Goal: Task Accomplishment & Management: Manage account settings

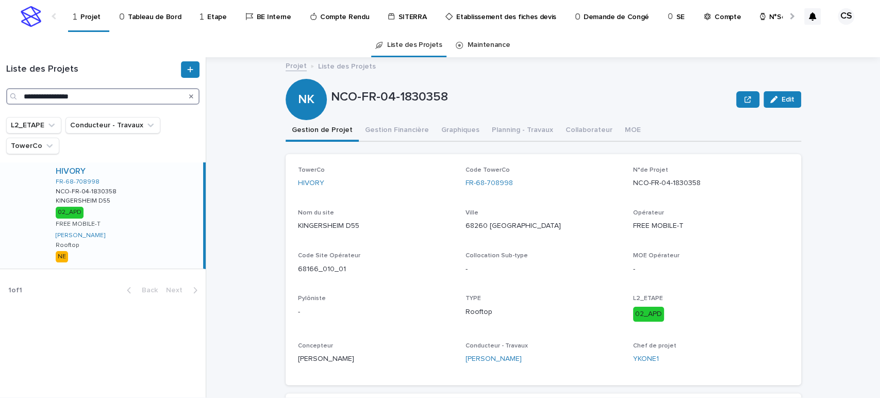
click at [60, 92] on input "**********" at bounding box center [102, 96] width 193 height 16
paste input "*"
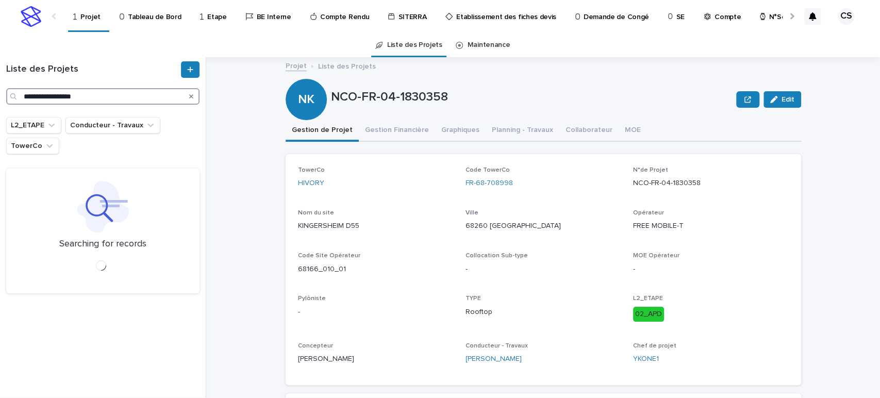
drag, startPoint x: 112, startPoint y: 94, endPoint x: -44, endPoint y: 94, distance: 155.7
click at [0, 94] on html "**********" at bounding box center [440, 199] width 880 height 398
type input "**********"
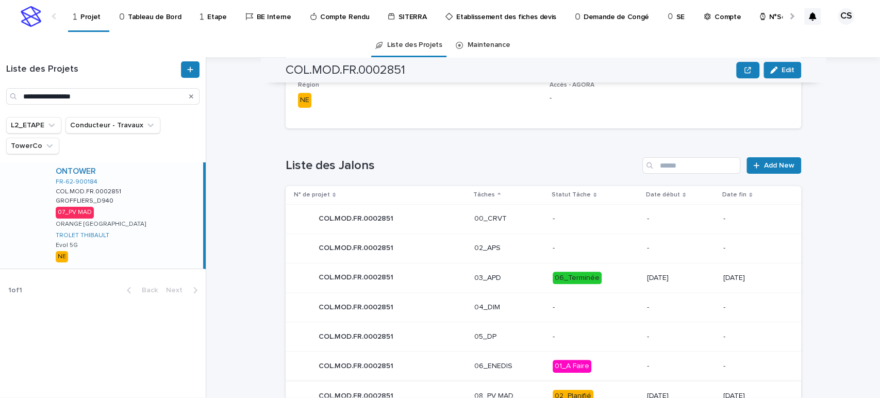
scroll to position [505, 0]
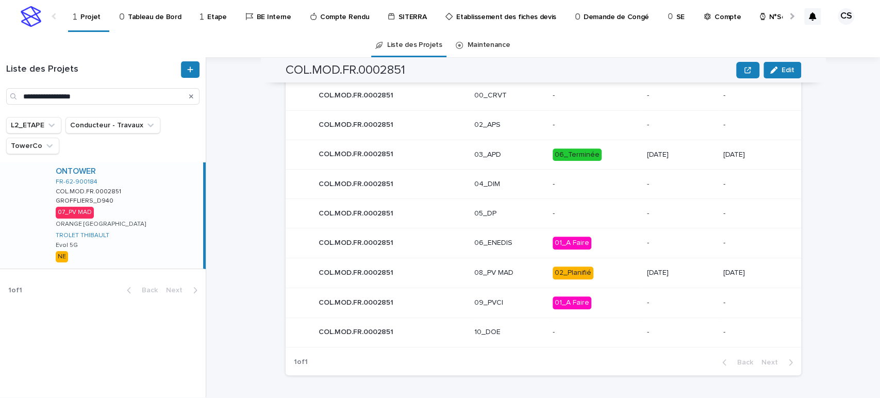
click at [602, 271] on p "02_Planifié" at bounding box center [596, 272] width 86 height 13
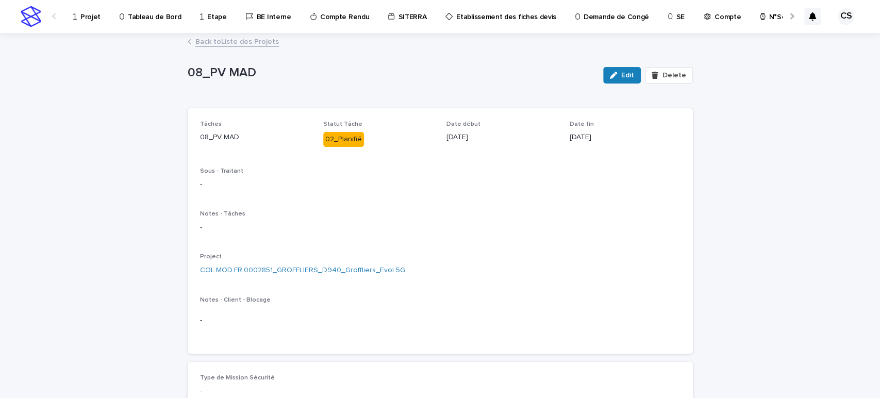
click at [256, 44] on link "Back to Liste des Projets" at bounding box center [236, 41] width 83 height 12
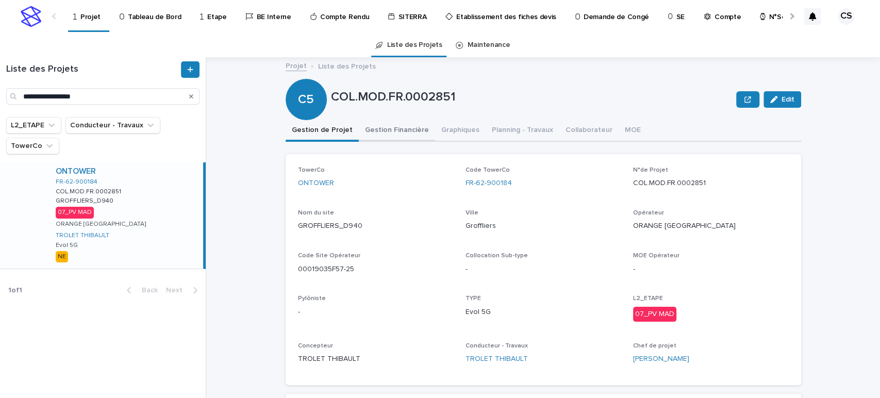
click at [367, 121] on button "Gestion Financière" at bounding box center [397, 131] width 76 height 22
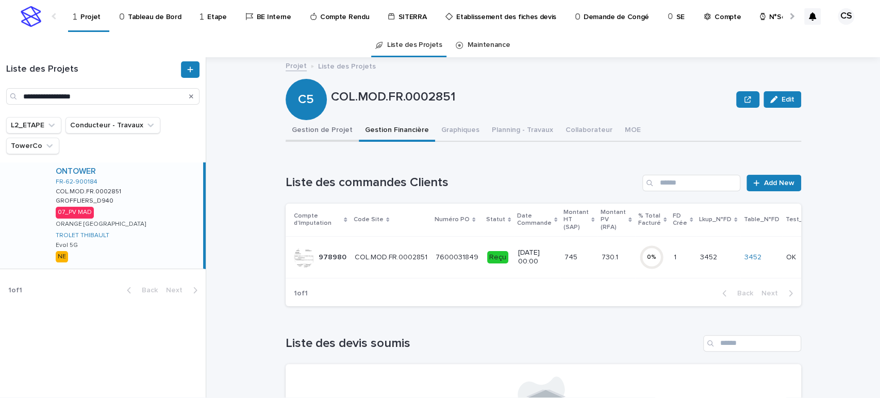
click at [316, 126] on button "Gestion de Projet" at bounding box center [322, 131] width 73 height 22
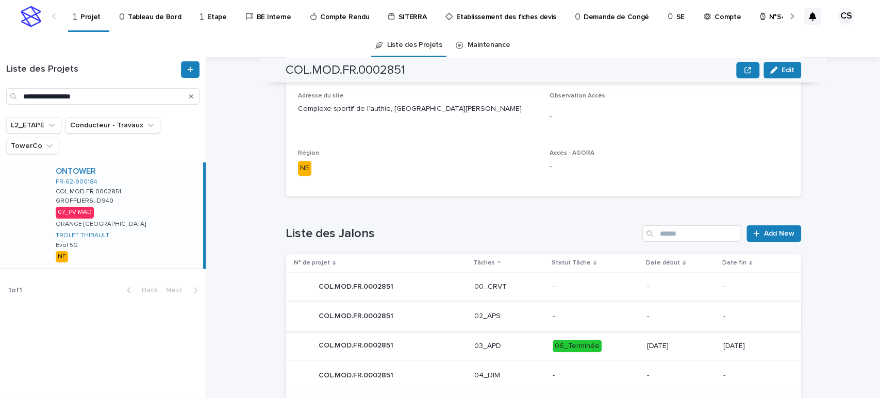
scroll to position [505, 0]
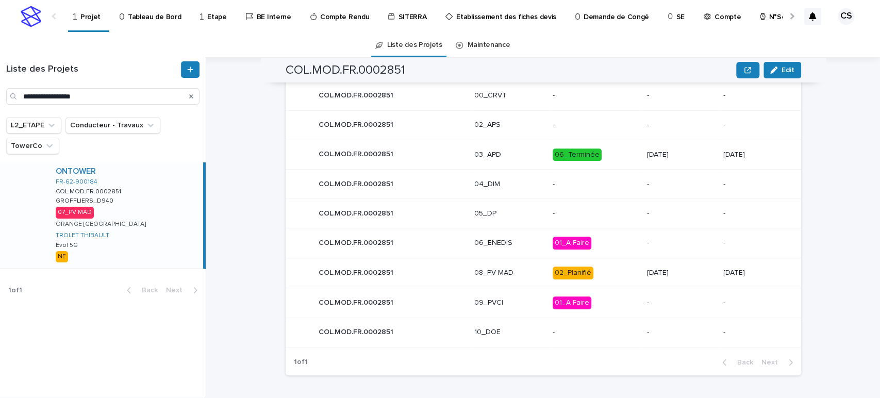
click at [562, 267] on div "02_Planifié" at bounding box center [573, 272] width 41 height 13
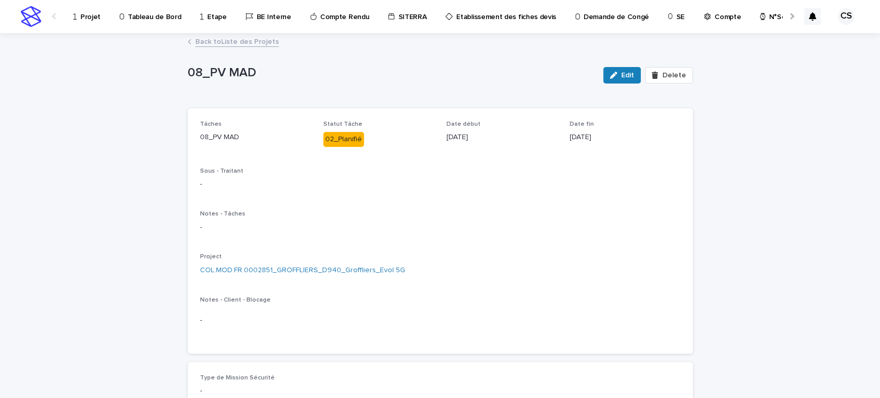
click at [618, 76] on div "button" at bounding box center [615, 75] width 11 height 7
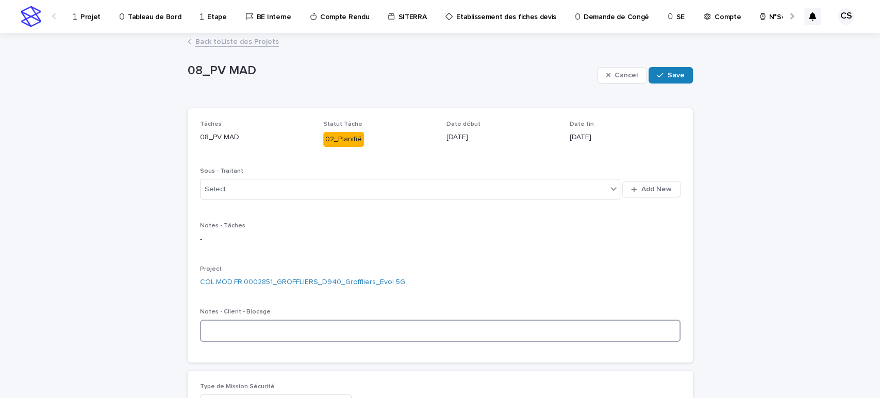
click at [304, 320] on textarea at bounding box center [440, 331] width 480 height 22
click at [214, 326] on textarea at bounding box center [440, 331] width 480 height 22
click at [237, 189] on div "Select..." at bounding box center [403, 189] width 407 height 17
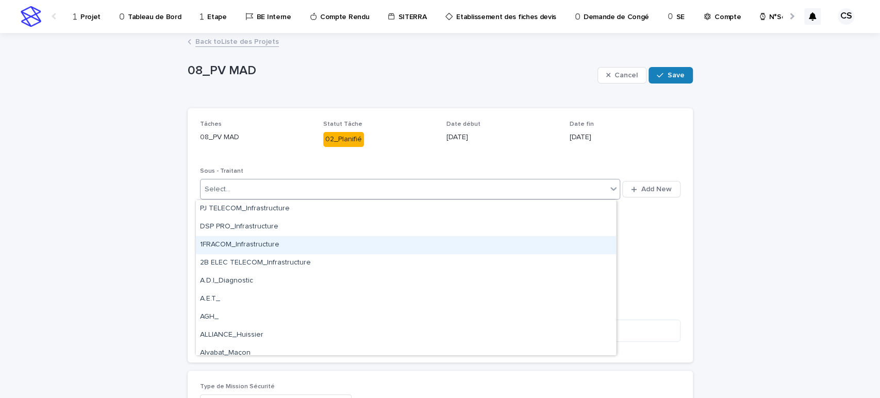
click at [637, 242] on p "-" at bounding box center [440, 239] width 480 height 11
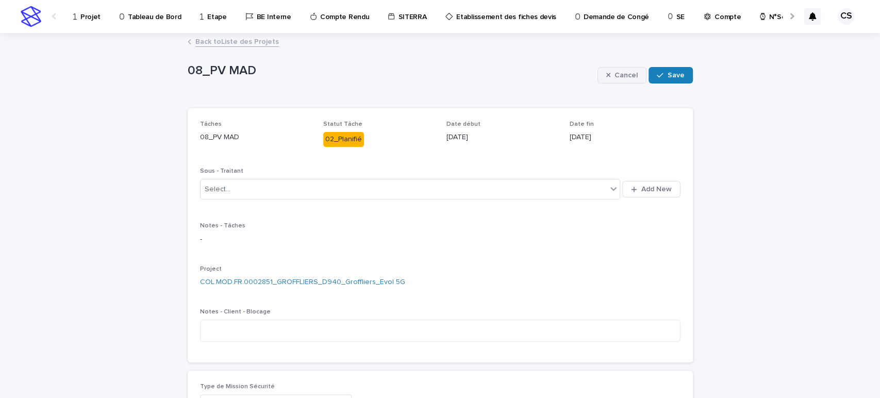
click at [624, 77] on span "Cancel" at bounding box center [625, 75] width 23 height 7
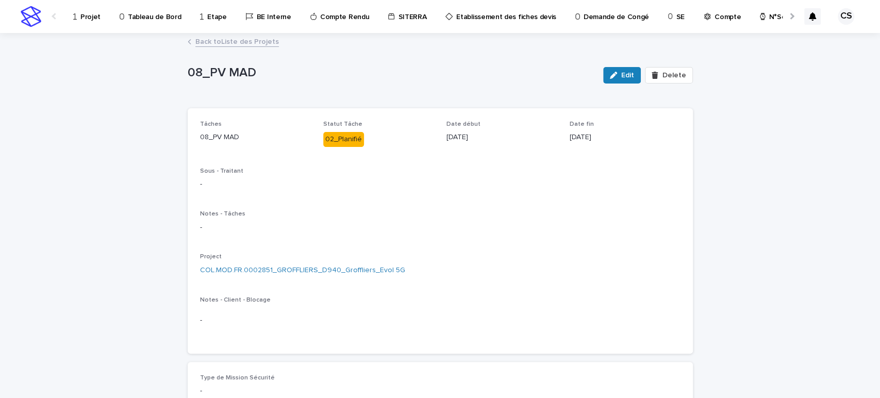
scroll to position [191, 0]
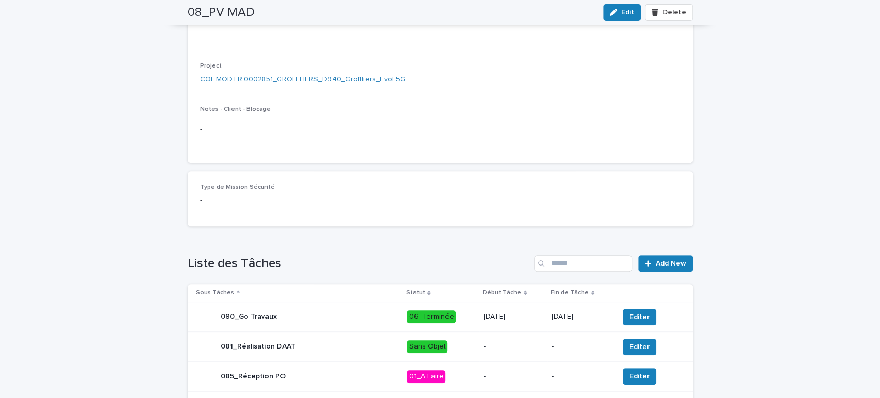
click at [618, 7] on button "Edit" at bounding box center [622, 12] width 38 height 16
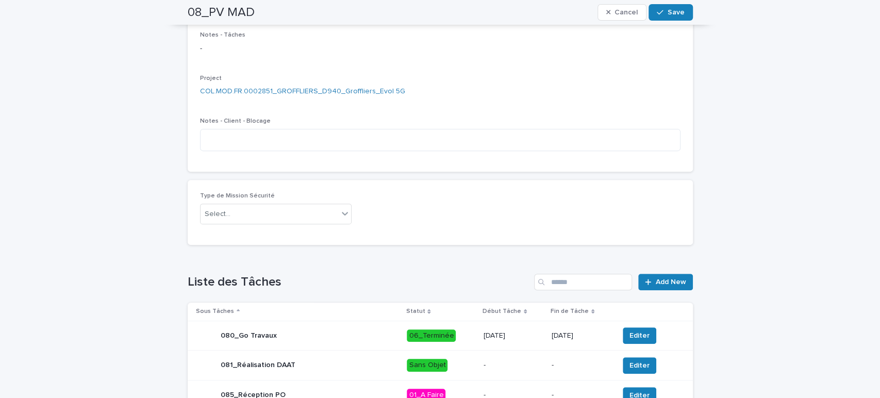
scroll to position [200, 0]
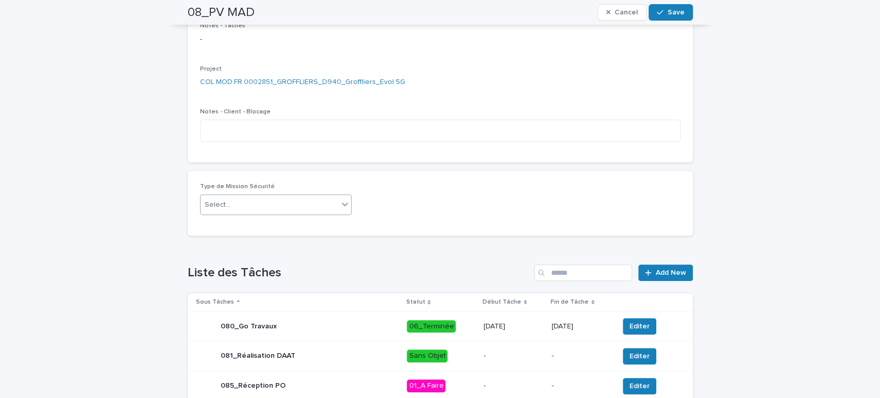
click at [266, 205] on div "Select..." at bounding box center [269, 204] width 138 height 17
click at [220, 243] on div "PP" at bounding box center [271, 242] width 151 height 18
click at [672, 5] on button "Save" at bounding box center [670, 12] width 44 height 16
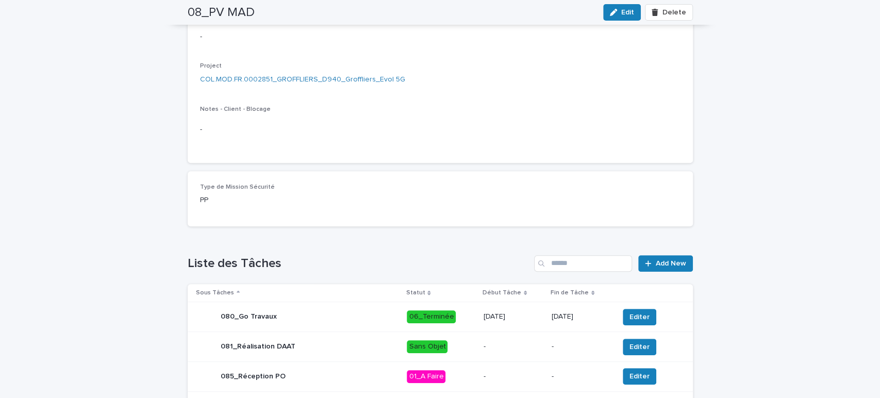
scroll to position [0, 0]
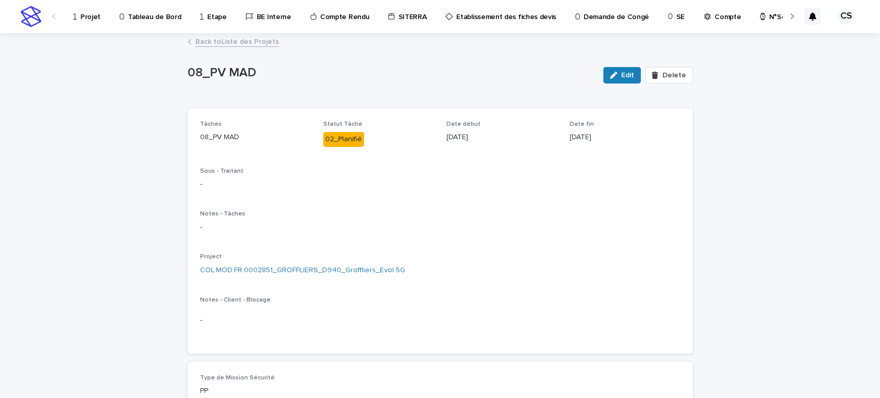
click at [218, 40] on link "Back to Liste des Projets" at bounding box center [236, 41] width 83 height 12
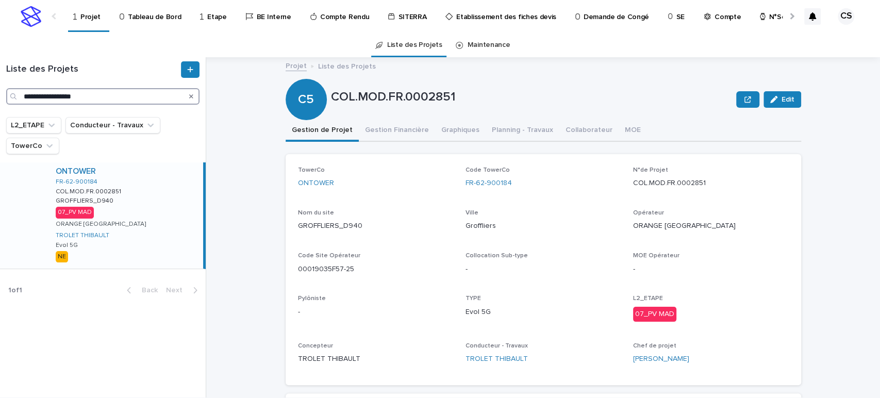
click at [91, 90] on input "**********" at bounding box center [102, 96] width 193 height 16
paste input "Search"
type input "**********"
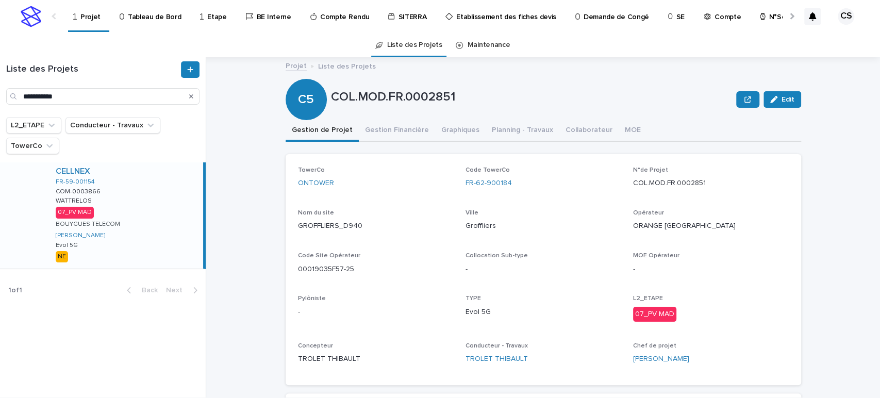
click at [119, 190] on div "CELLNEX FR-59-001154 COM-0003866 COM-0003866 WATTRELOS WATTRELOS 07_PV MAD BOUY…" at bounding box center [125, 215] width 156 height 106
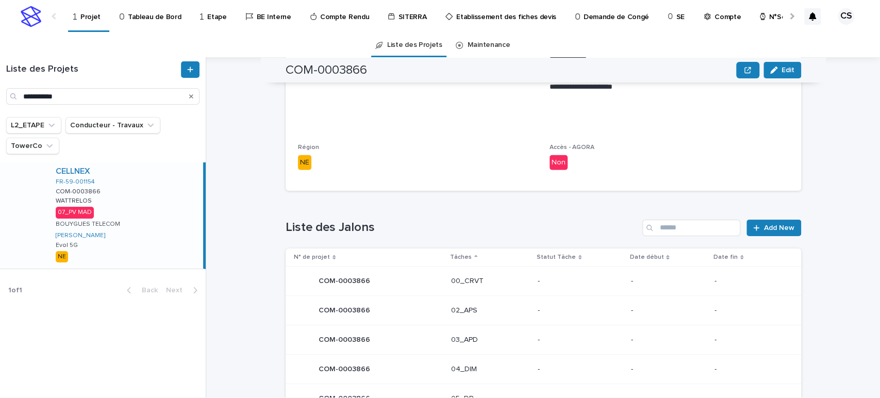
scroll to position [4392, 0]
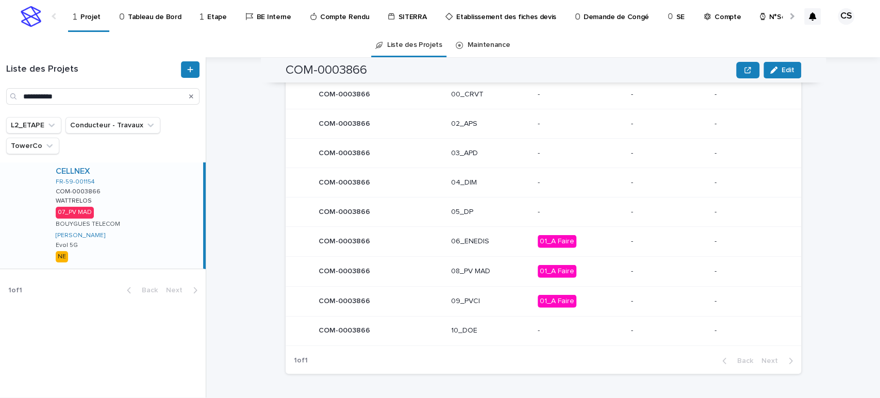
click at [515, 266] on div "08_PV MAD" at bounding box center [490, 270] width 78 height 11
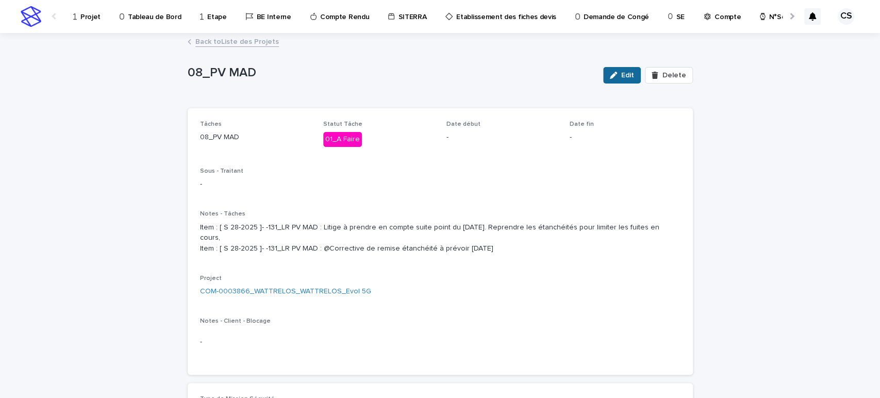
click at [621, 78] on span "Edit" at bounding box center [627, 75] width 13 height 7
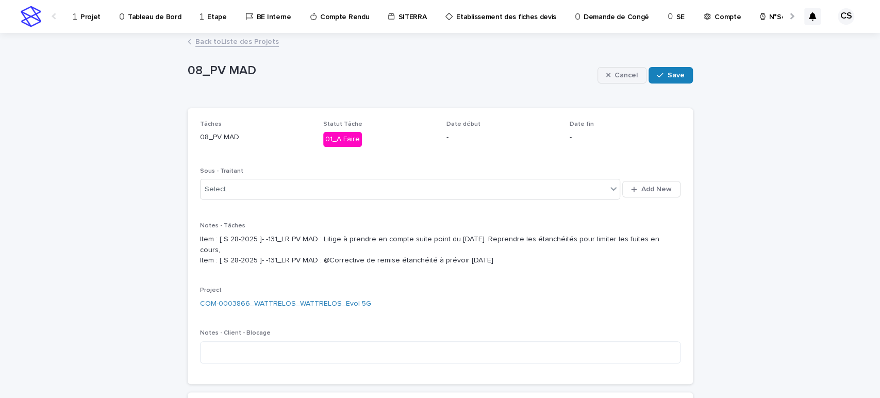
click at [625, 77] on span "Cancel" at bounding box center [625, 75] width 23 height 7
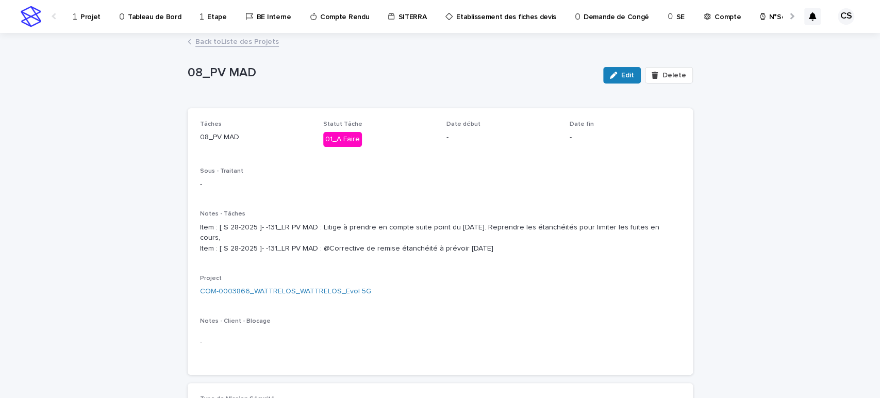
scroll to position [191, 0]
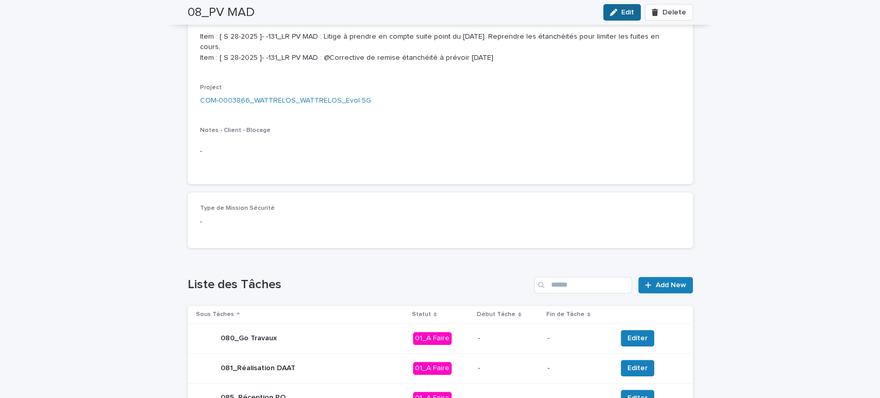
click at [627, 12] on span "Edit" at bounding box center [627, 12] width 13 height 7
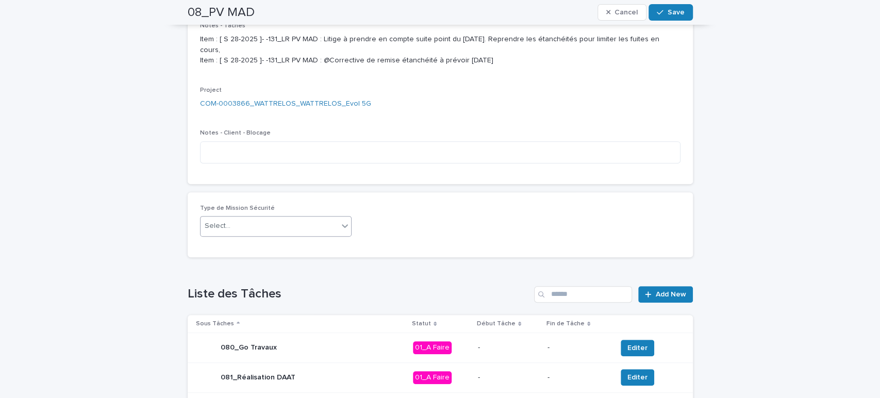
click at [238, 225] on div "Select..." at bounding box center [269, 226] width 138 height 17
click at [214, 281] on div "Mission CSPS" at bounding box center [271, 282] width 151 height 18
